Goal: Information Seeking & Learning: Learn about a topic

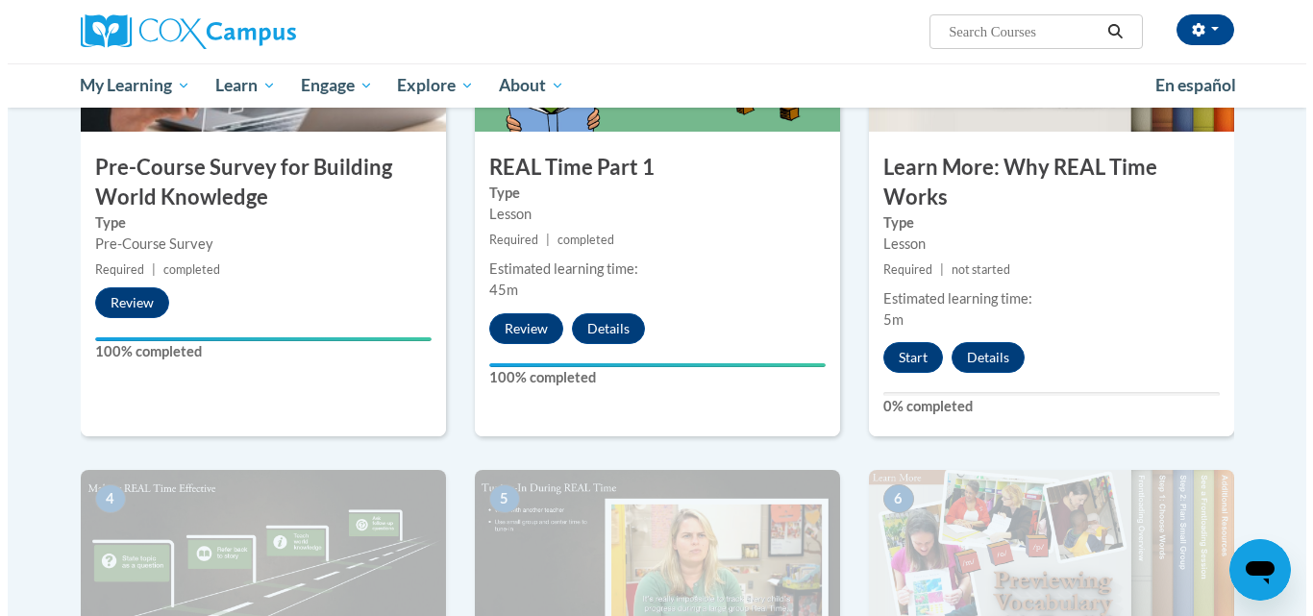
scroll to position [595, 0]
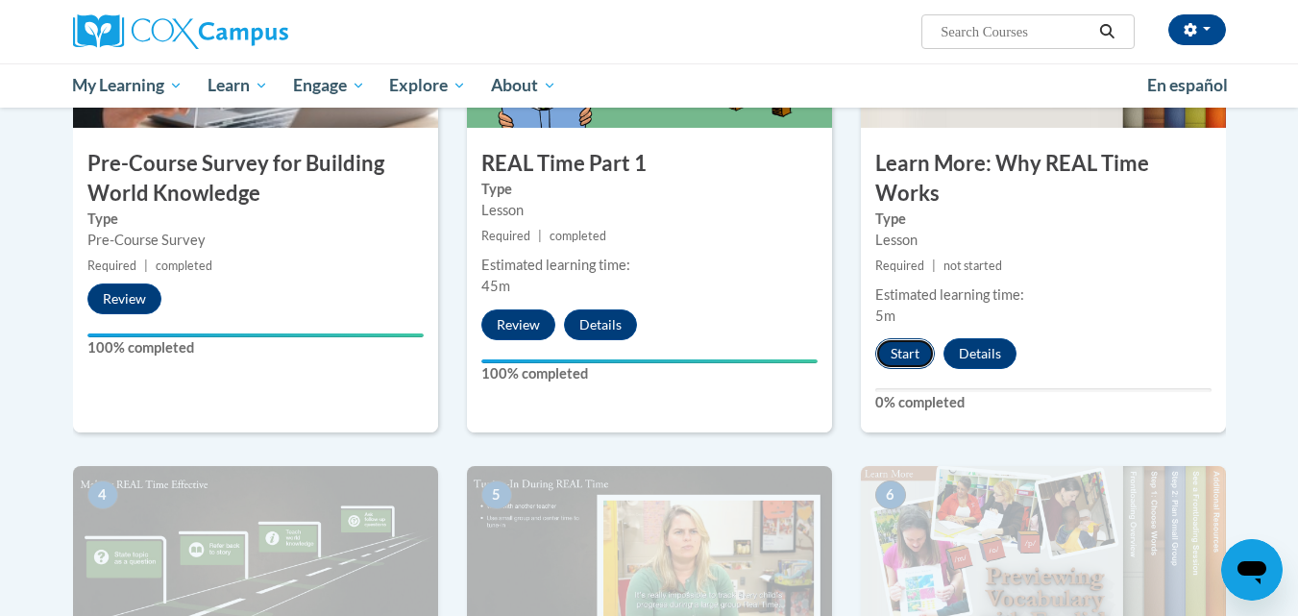
click at [900, 349] on button "Start" at bounding box center [906, 353] width 60 height 31
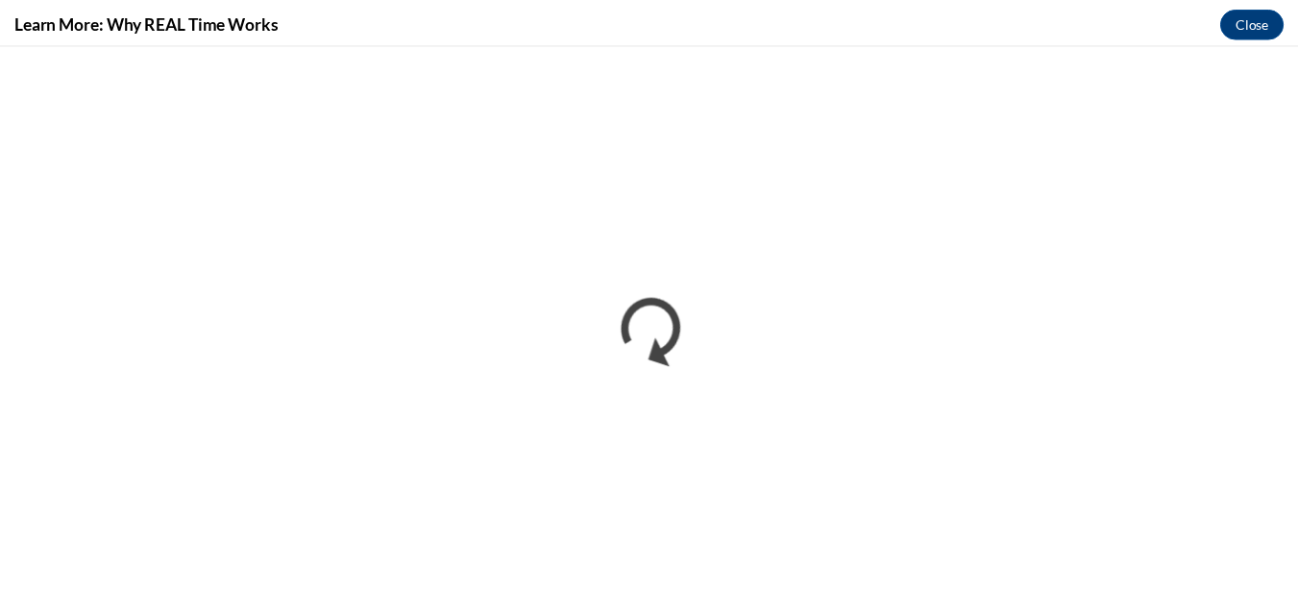
scroll to position [0, 0]
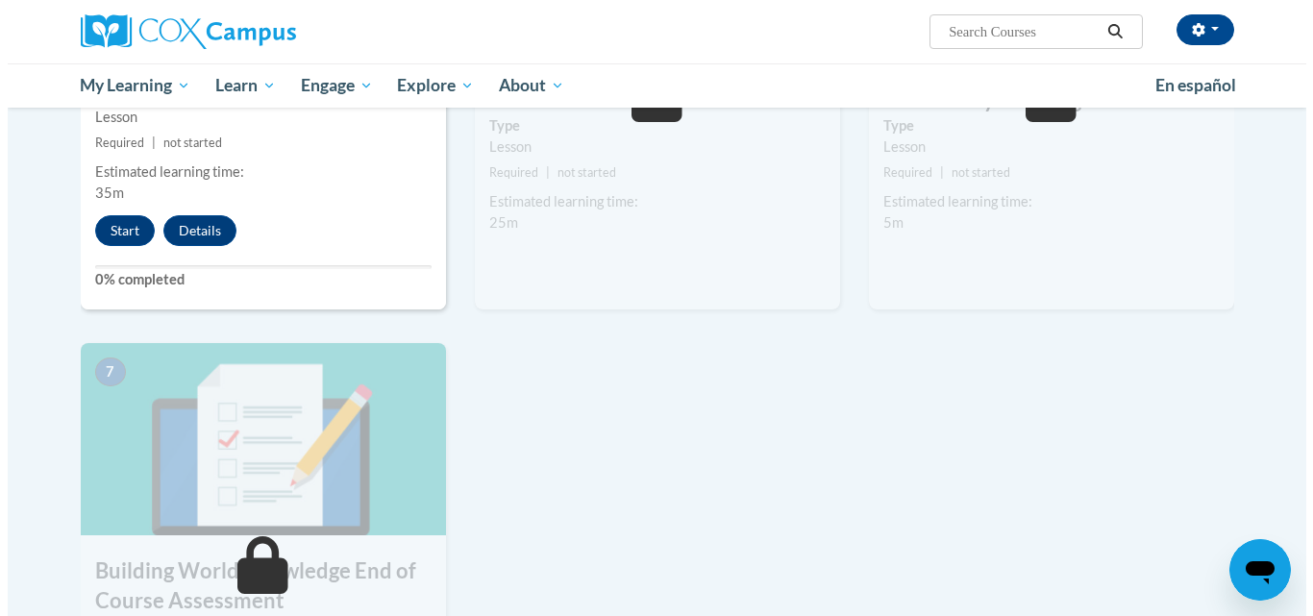
scroll to position [1270, 0]
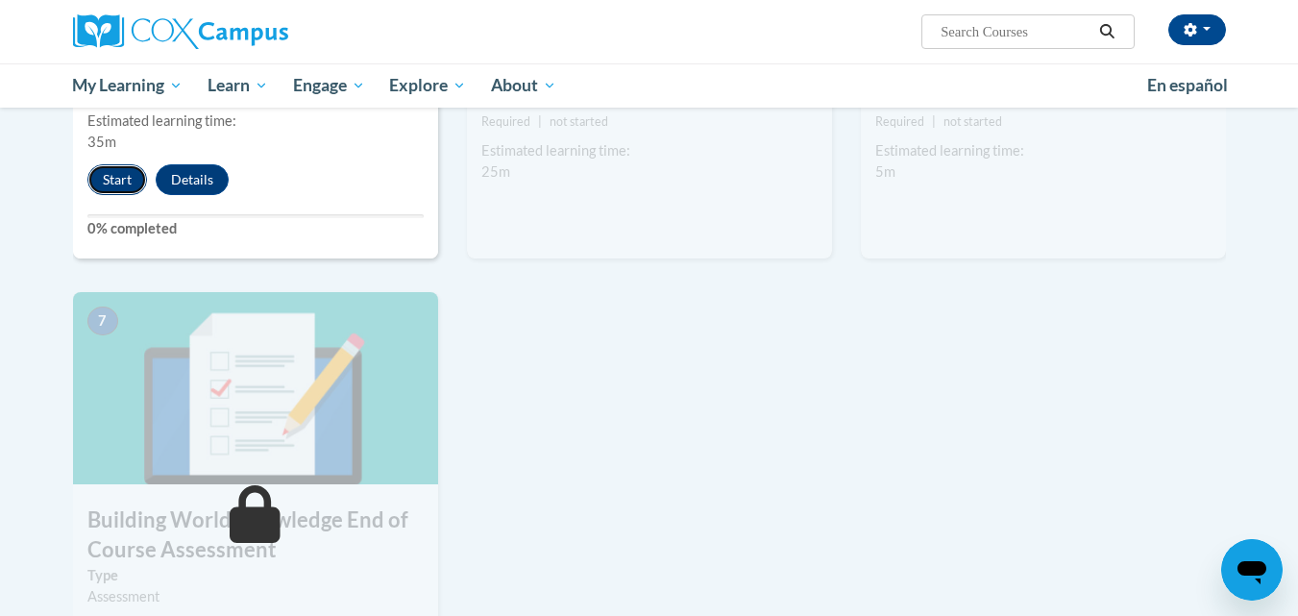
click at [112, 166] on button "Start" at bounding box center [117, 179] width 60 height 31
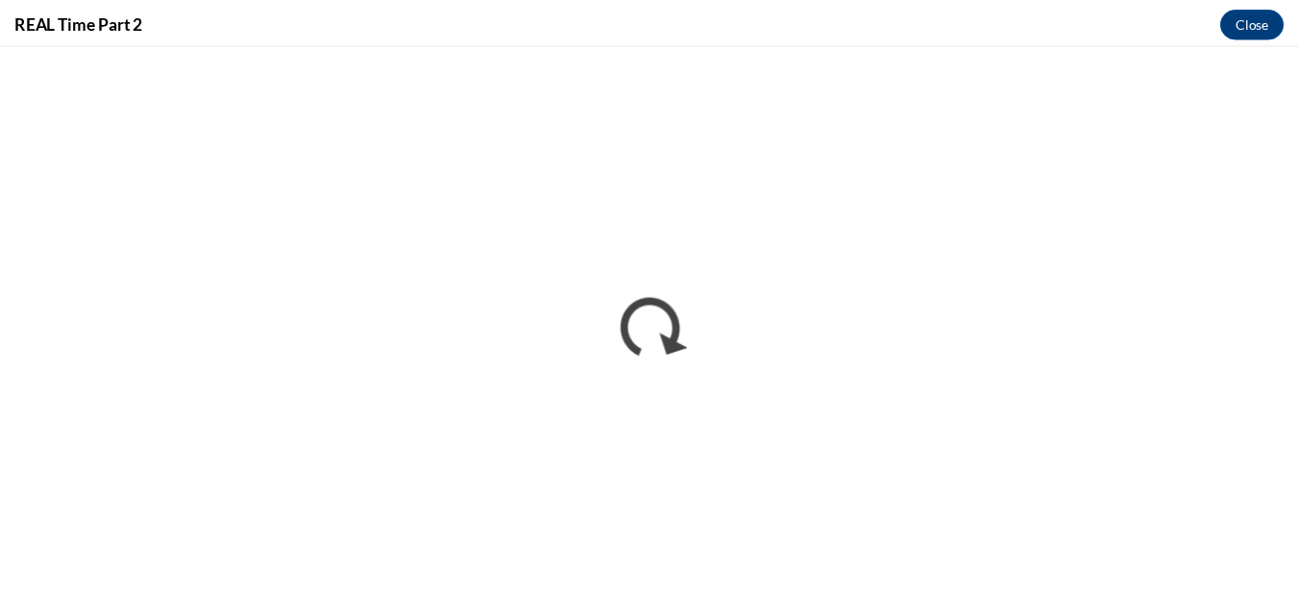
scroll to position [0, 0]
